Goal: Information Seeking & Learning: Learn about a topic

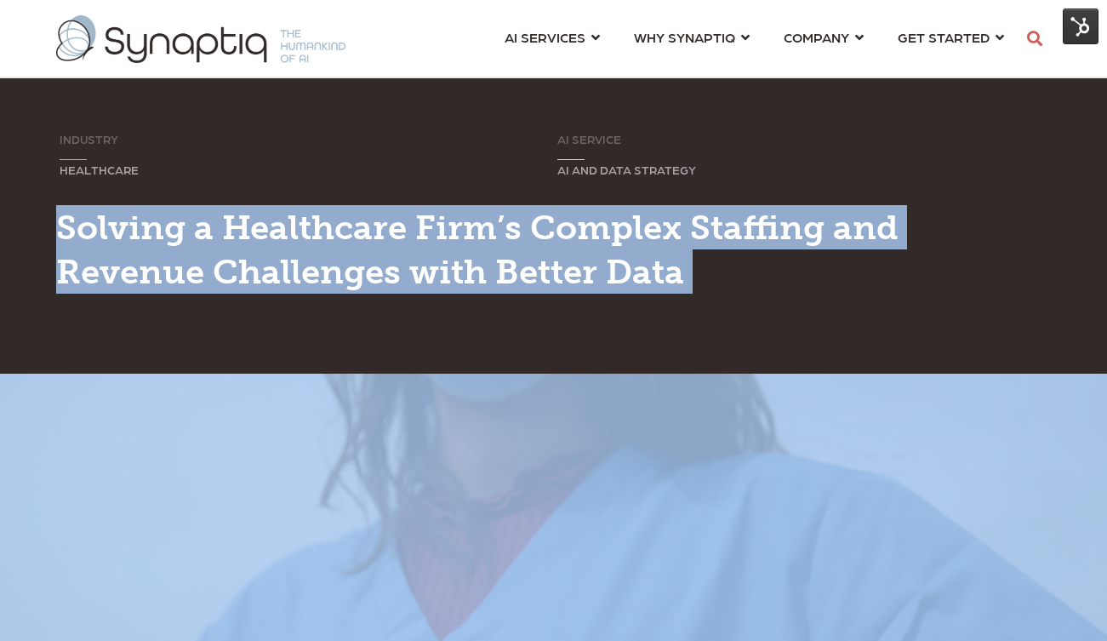
scroll to position [0, 8]
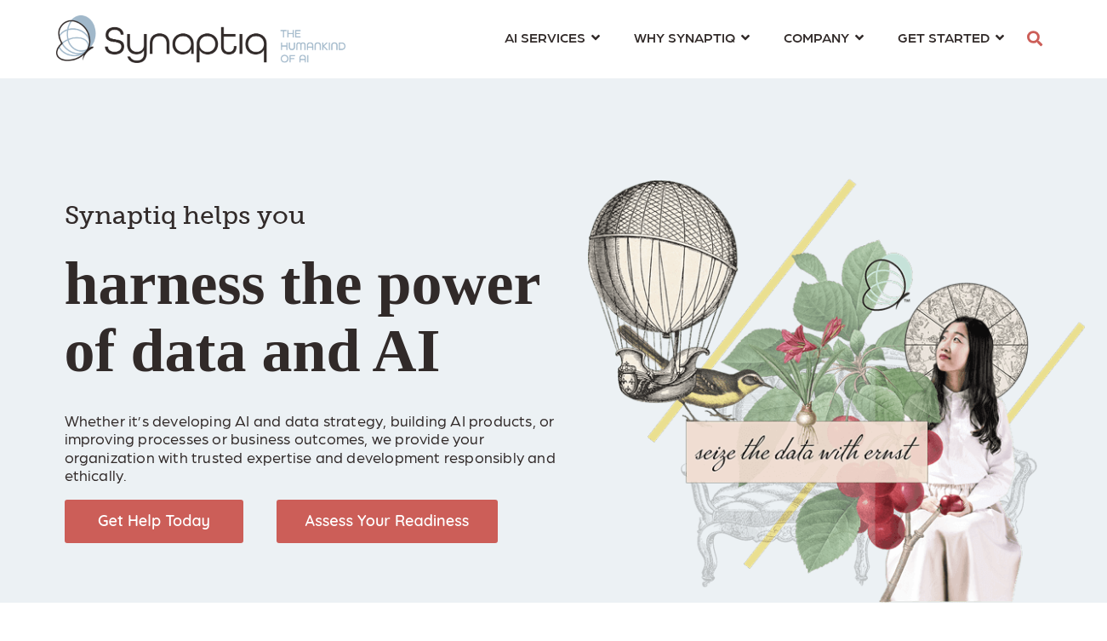
scroll to position [0, 8]
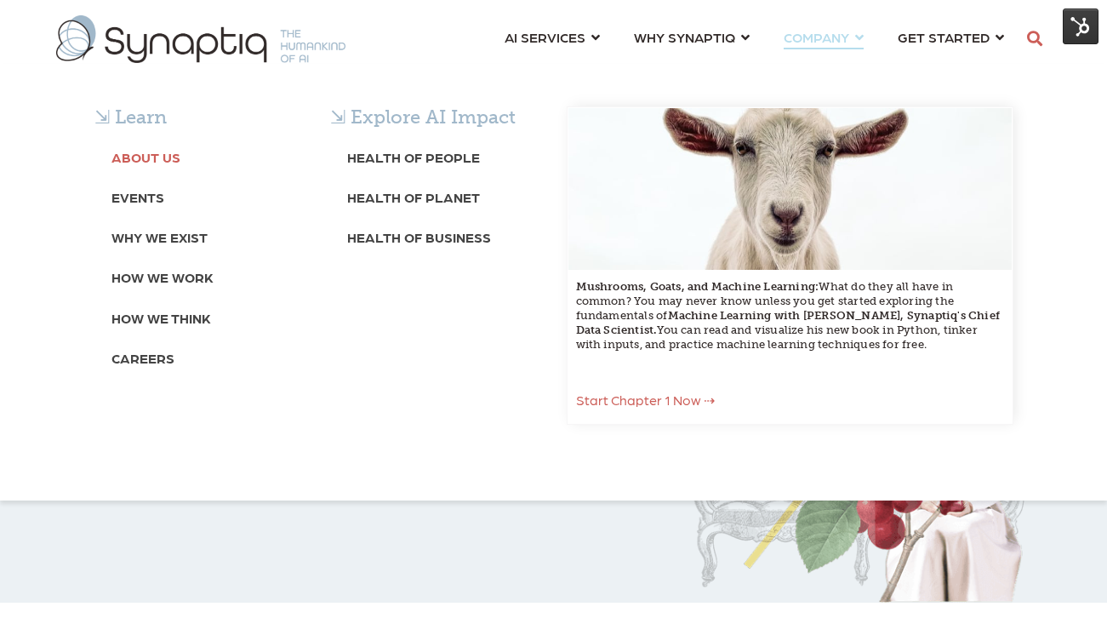
click at [153, 153] on b "About Us" at bounding box center [145, 157] width 69 height 16
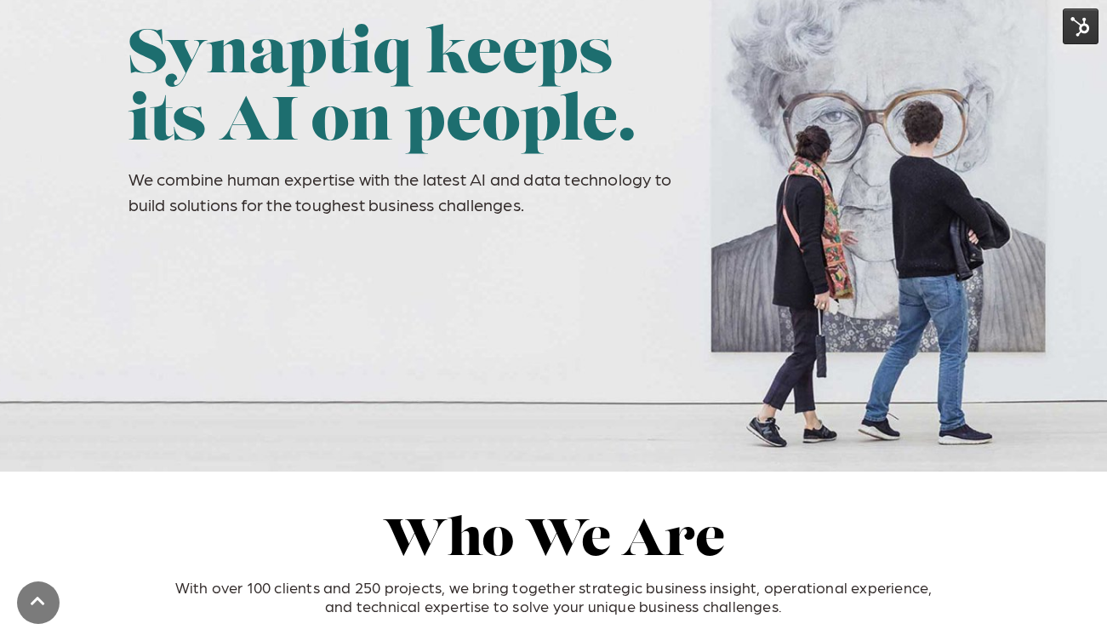
scroll to position [171, 0]
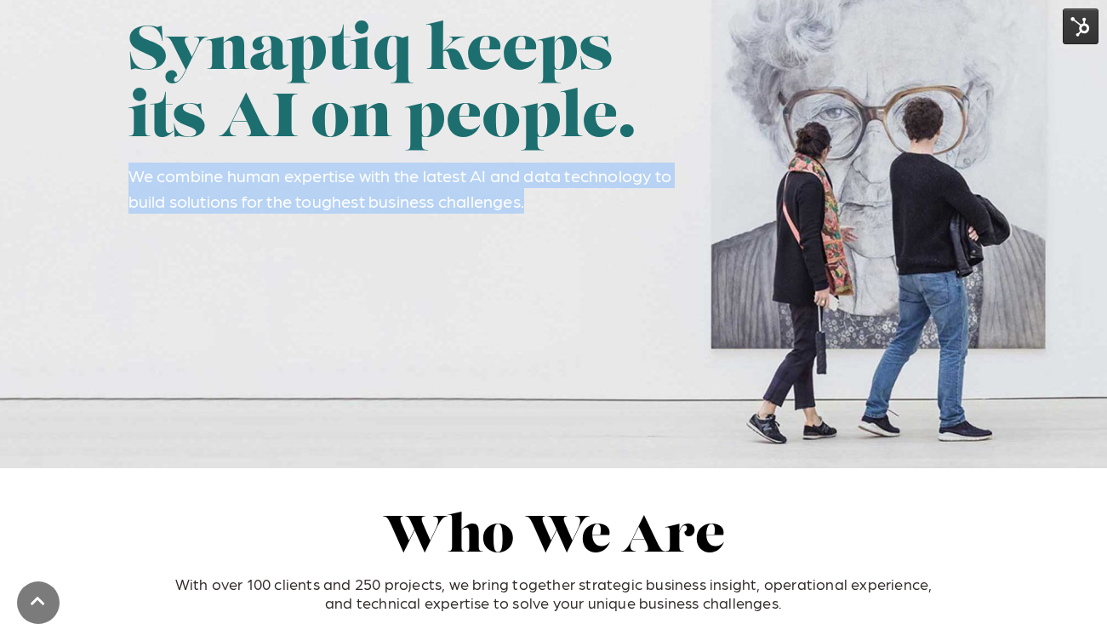
drag, startPoint x: 129, startPoint y: 172, endPoint x: 553, endPoint y: 200, distance: 424.7
click at [553, 200] on p "We combine human expertise with the latest AI and data technology to build solu…" at bounding box center [408, 188] width 560 height 51
copy p "We combine human expertise with the latest AI and data technology to build solu…"
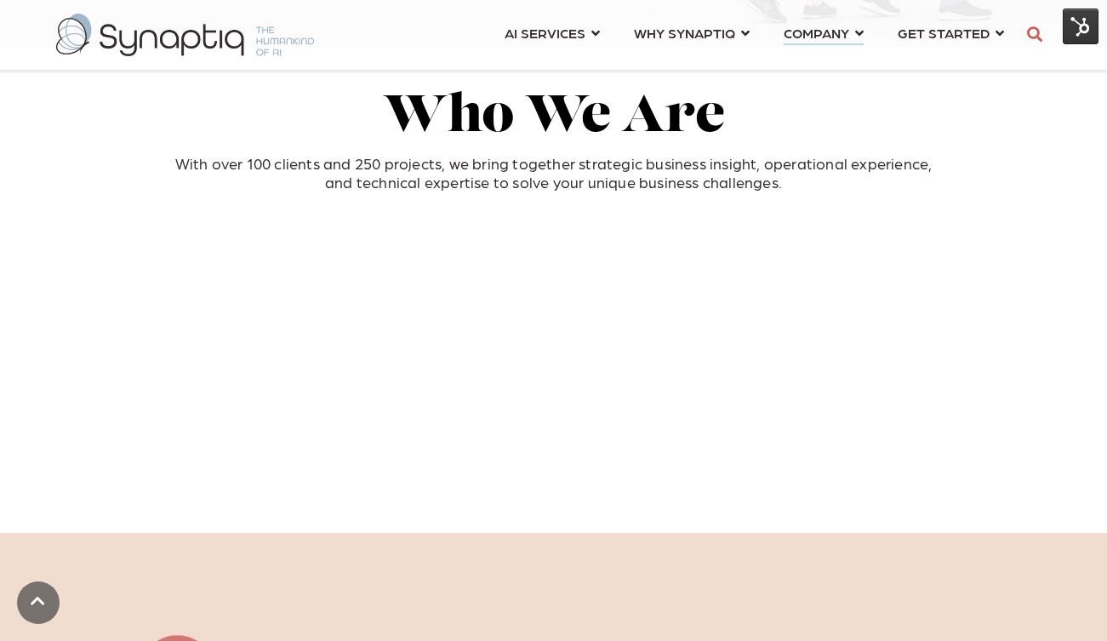
scroll to position [598, 0]
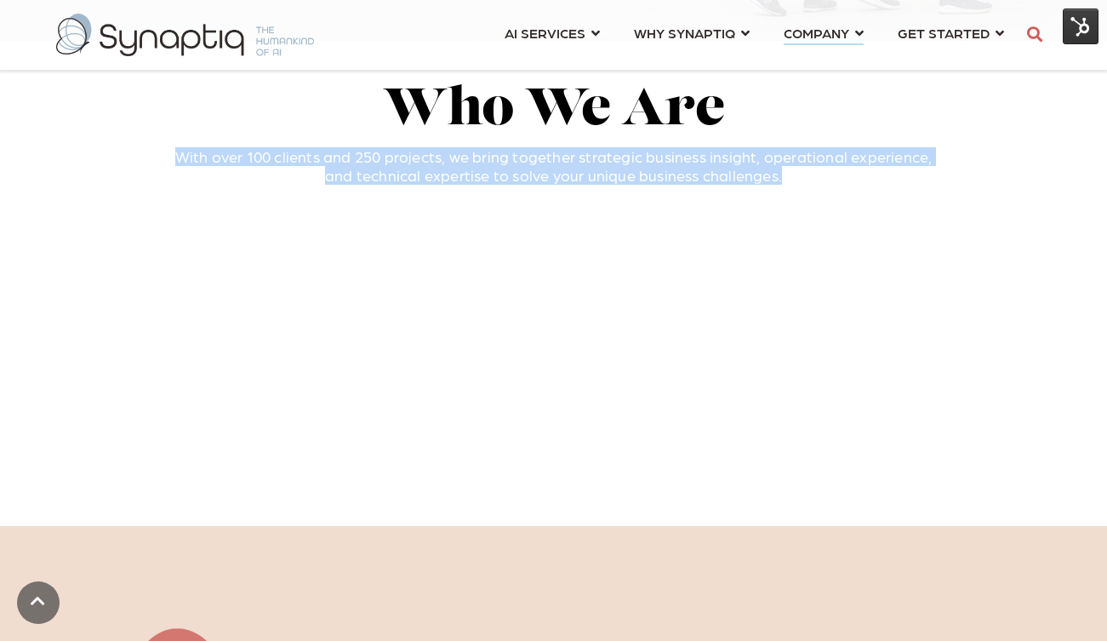
drag, startPoint x: 180, startPoint y: 159, endPoint x: 786, endPoint y: 179, distance: 607.0
click at [786, 179] on p "With over 100 clients and 250 projects, we bring together strategic business in…" at bounding box center [554, 165] width 766 height 37
copy p "With over 100 clients and 250 projects, we bring together strategic business in…"
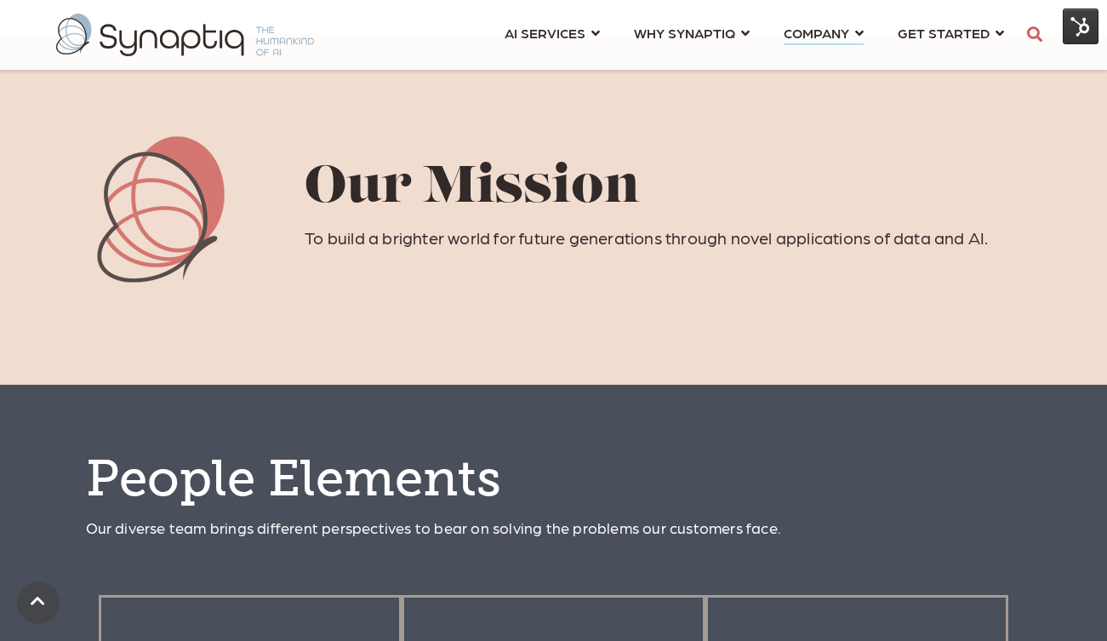
scroll to position [1080, 0]
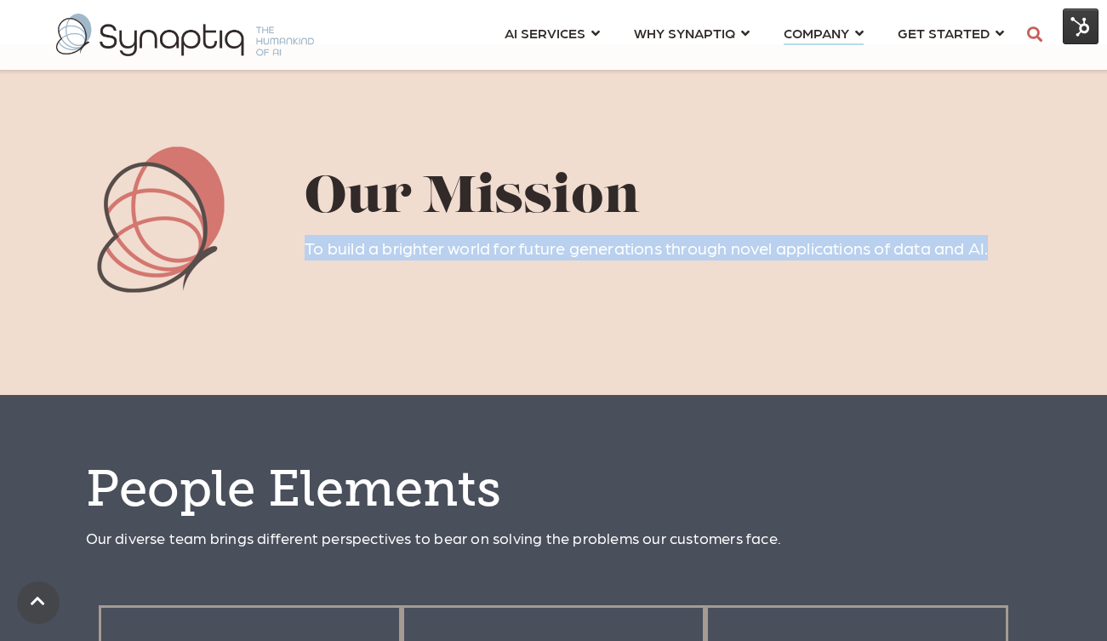
drag, startPoint x: 1009, startPoint y: 250, endPoint x: 300, endPoint y: 253, distance: 708.8
click at [300, 253] on div "Our Mission To build a brighter world for future generations through novel appl…" at bounding box center [553, 219] width 1021 height 146
copy p "To build a brighter world for future generations through novel applications of …"
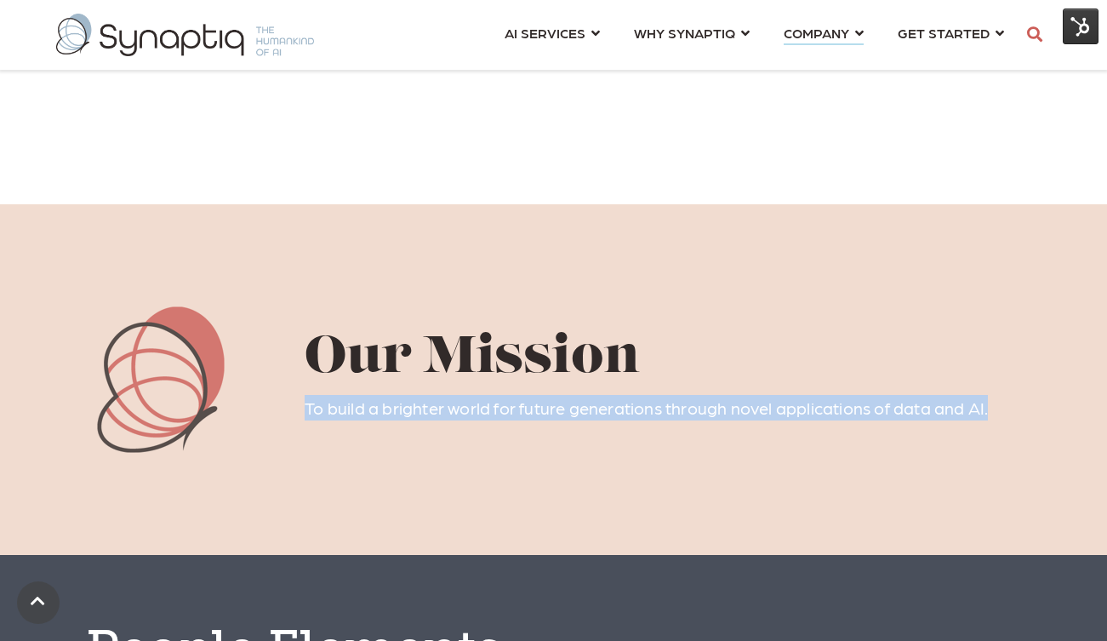
scroll to position [886, 0]
